Goal: Communication & Community: Share content

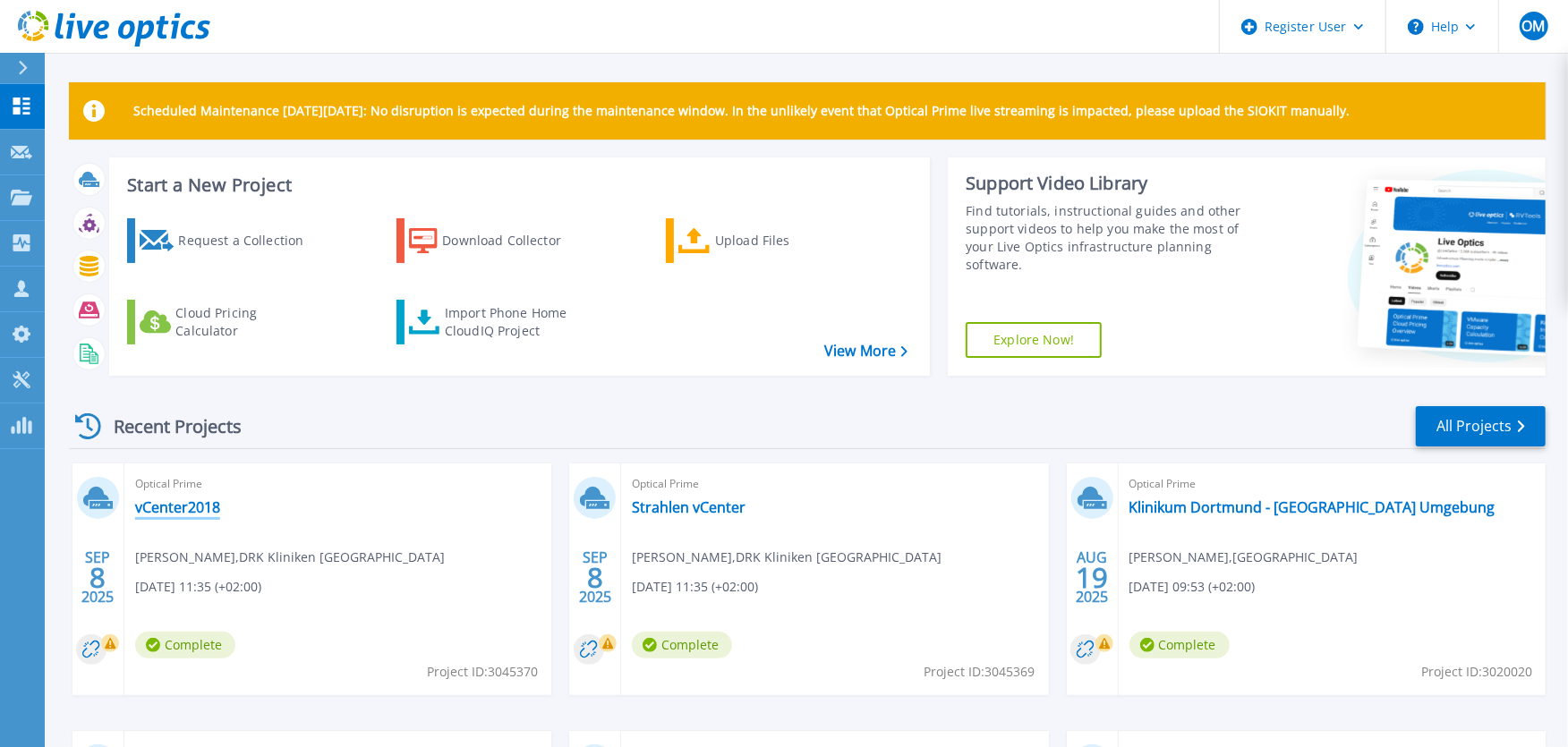
click at [199, 510] on link "vCenter2018" at bounding box center [177, 507] width 85 height 18
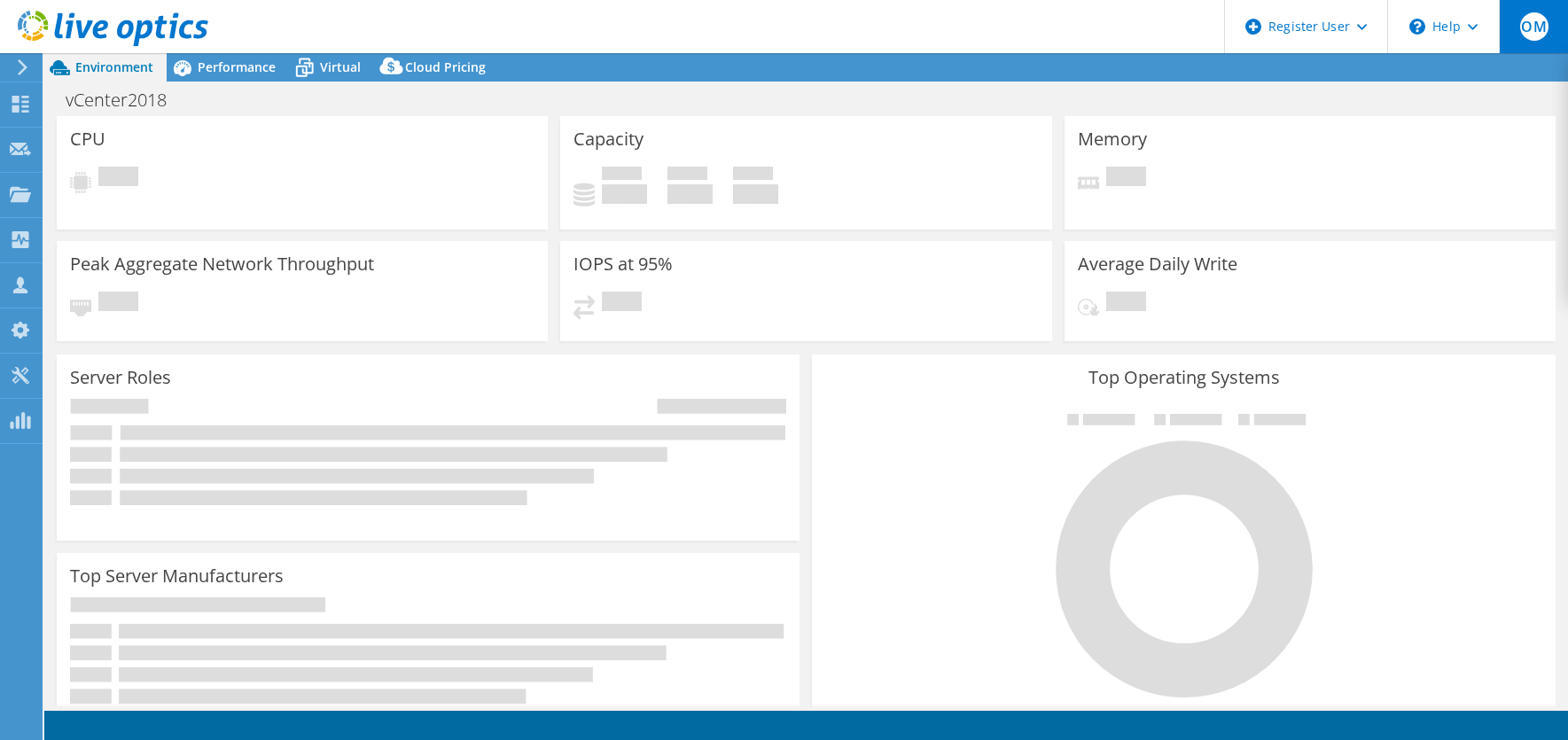
select select "USD"
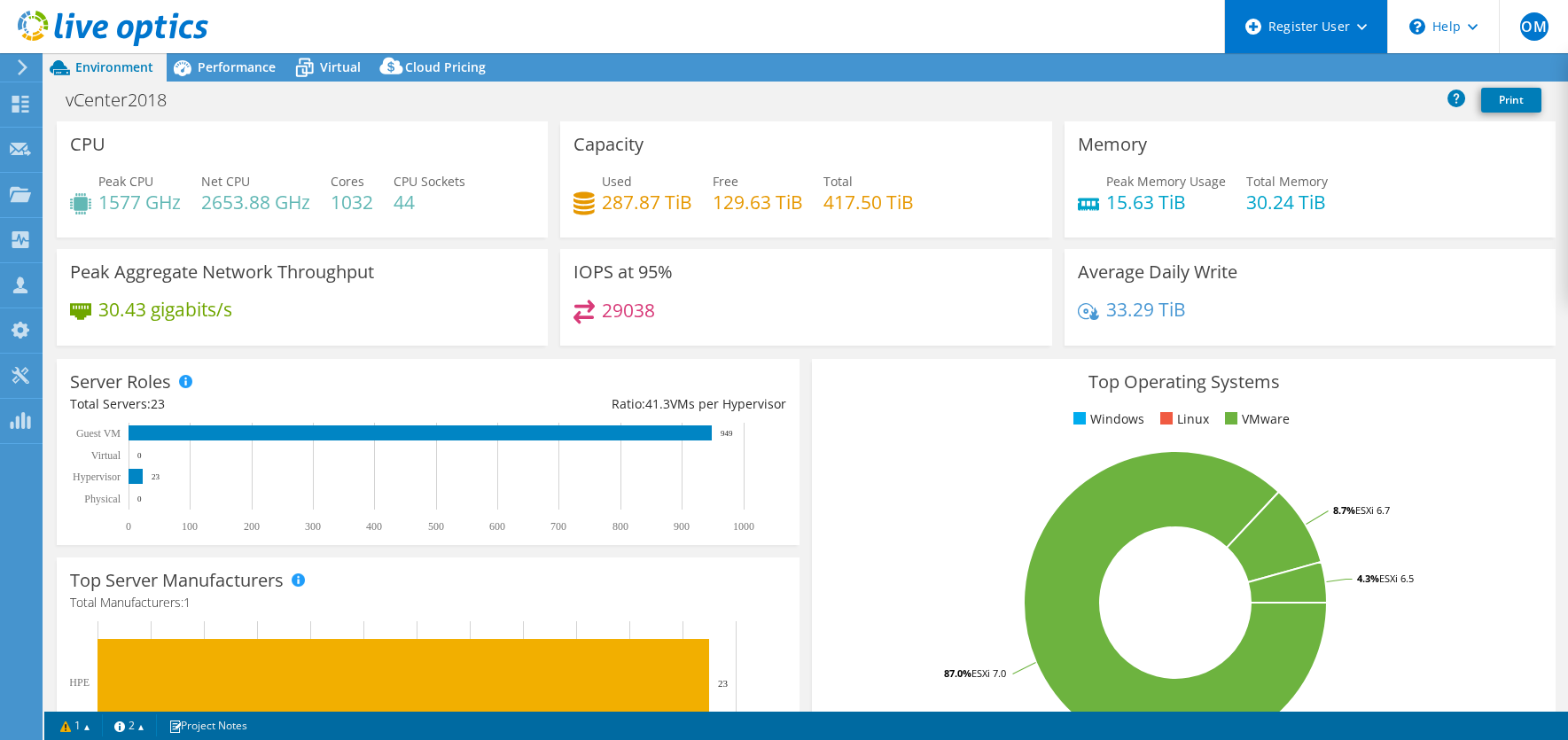
click at [1366, 27] on div "Register User" at bounding box center [1305, 27] width 163 height 54
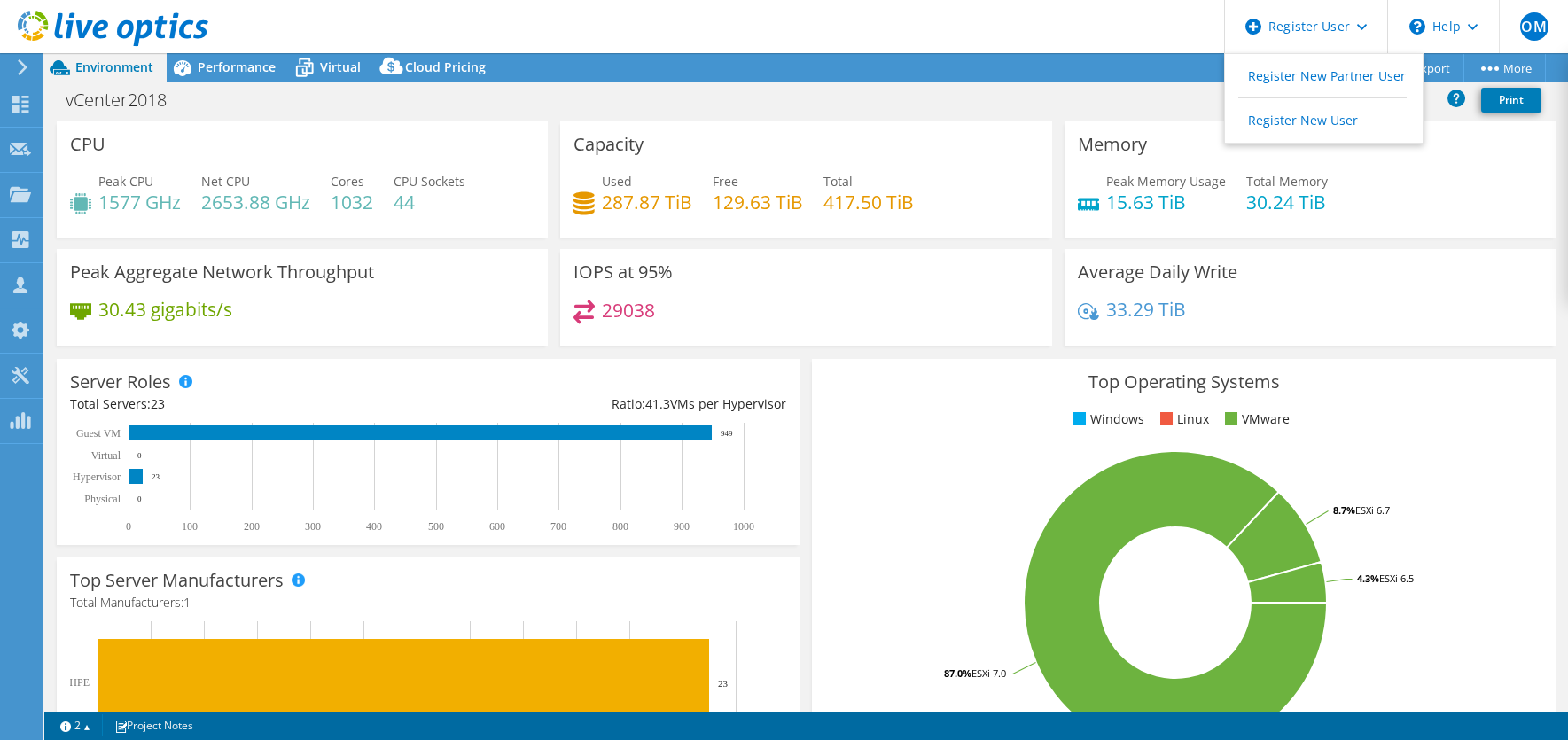
click at [1077, 43] on header "OM Dell User Oliver Machost [EMAIL_ADDRESS][PERSON_NAME][DOMAIN_NAME] Dell My P…" at bounding box center [784, 27] width 1568 height 54
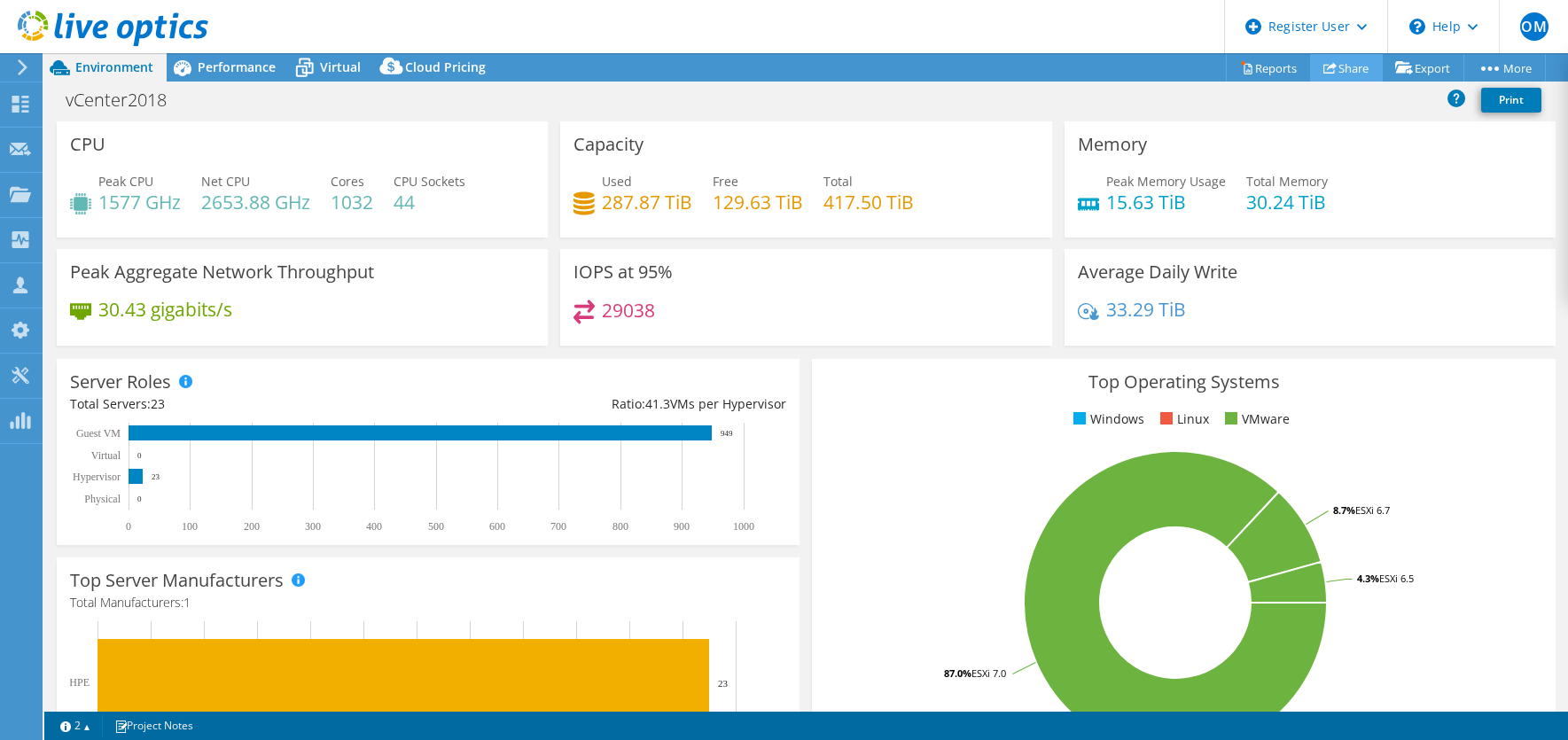
click at [1363, 66] on link "Share" at bounding box center [1346, 68] width 73 height 28
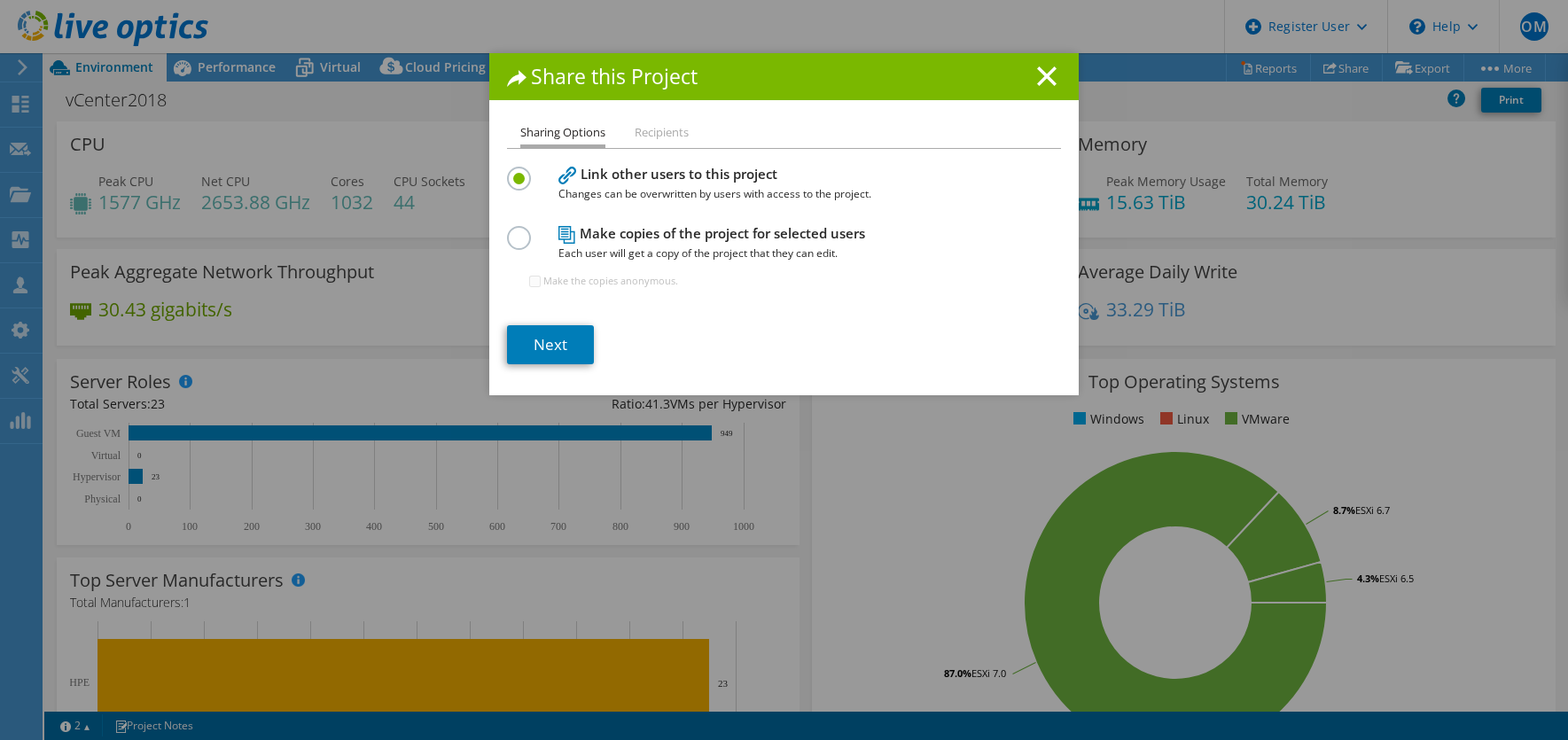
click at [525, 234] on div at bounding box center [522, 235] width 31 height 19
click at [510, 230] on label at bounding box center [522, 228] width 31 height 5
click at [0, 0] on input "radio" at bounding box center [0, 0] width 0 height 0
click at [533, 350] on link "Next" at bounding box center [550, 345] width 87 height 39
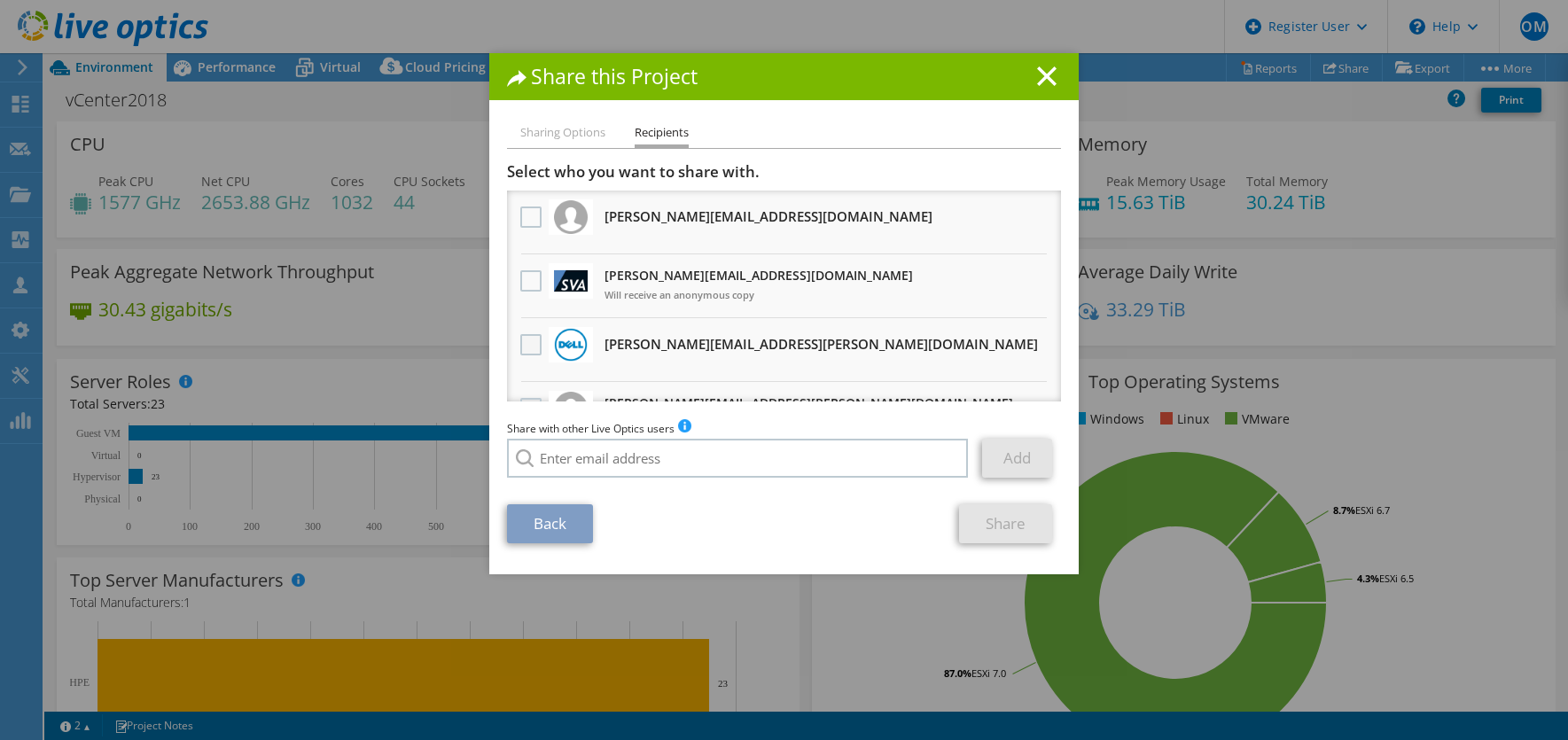
click at [523, 343] on label at bounding box center [533, 344] width 26 height 21
click at [0, 0] on input "checkbox" at bounding box center [0, 0] width 0 height 0
click at [986, 529] on link "Share" at bounding box center [1005, 524] width 93 height 39
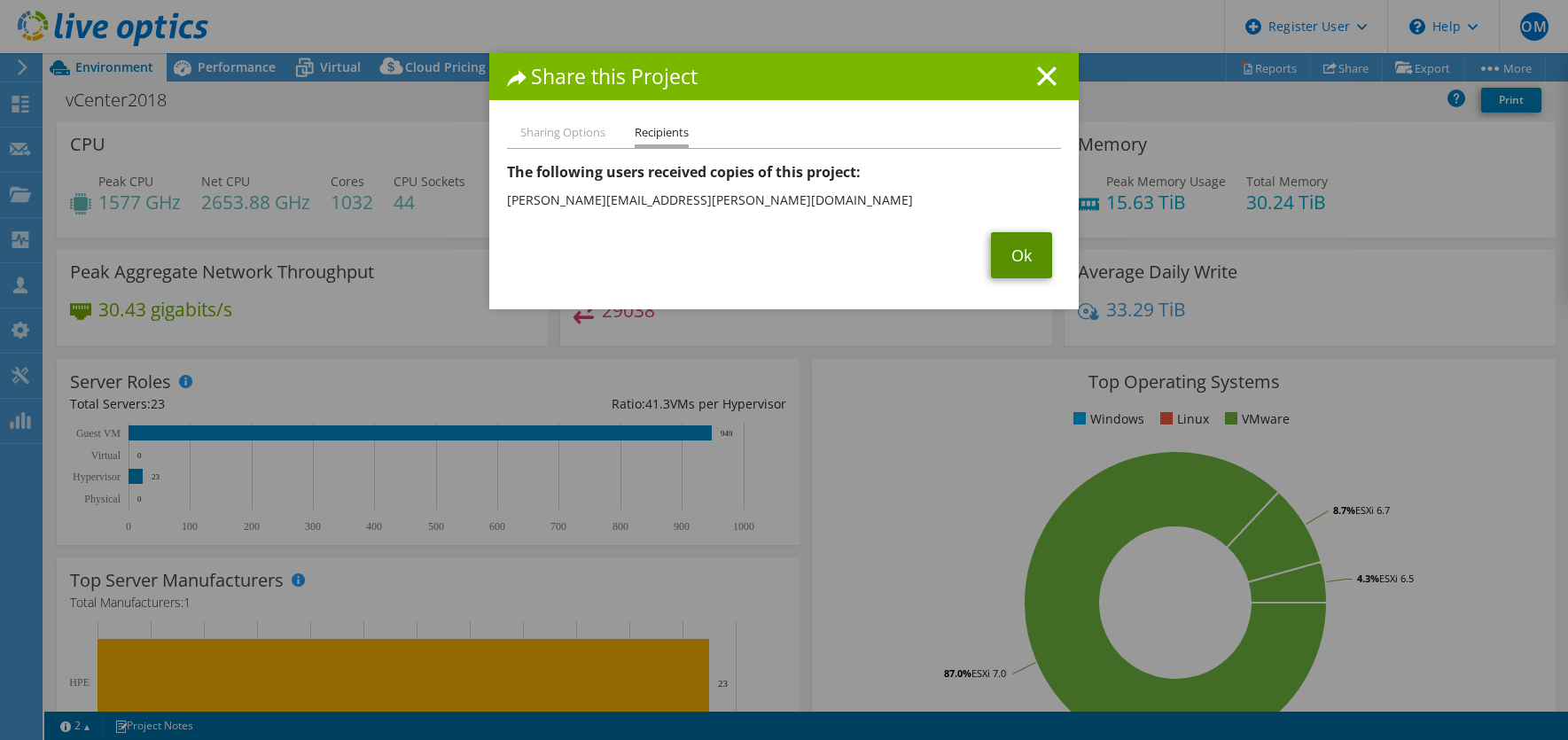
click at [1010, 269] on link "Ok" at bounding box center [1022, 255] width 61 height 46
